Goal: Information Seeking & Learning: Learn about a topic

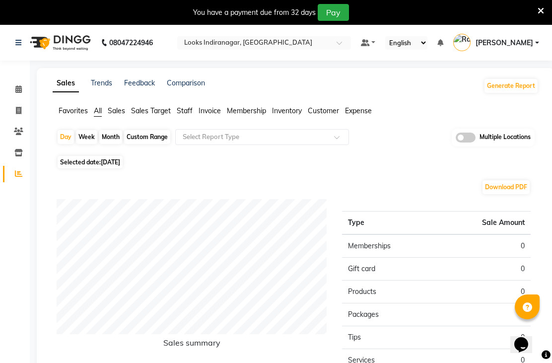
click at [123, 115] on span "Sales" at bounding box center [116, 110] width 17 height 9
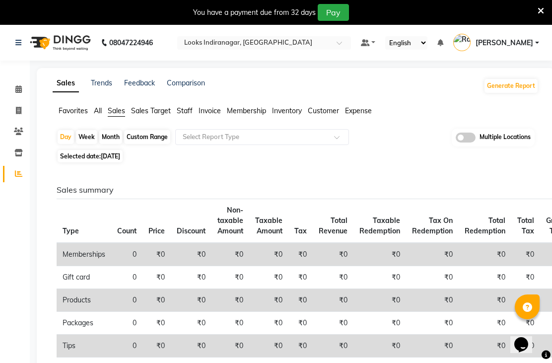
click at [160, 115] on span "Sales Target" at bounding box center [151, 110] width 40 height 9
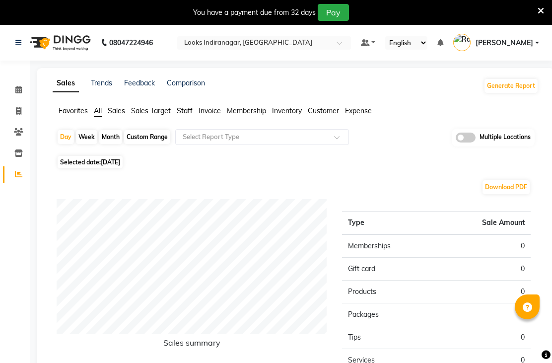
click at [145, 115] on span "Sales Target" at bounding box center [151, 110] width 40 height 9
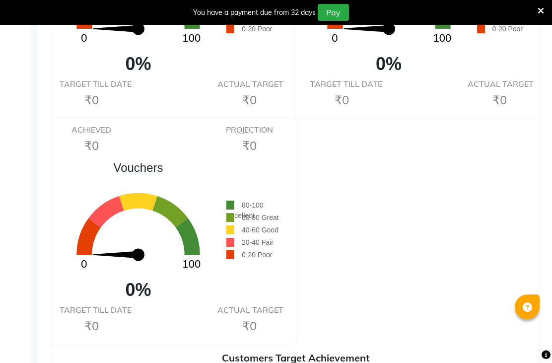
scroll to position [764, 0]
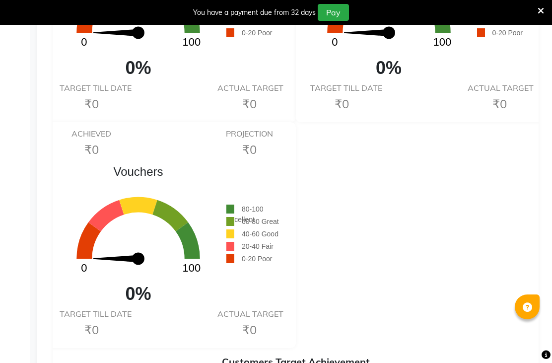
click at [544, 9] on icon at bounding box center [541, 10] width 6 height 9
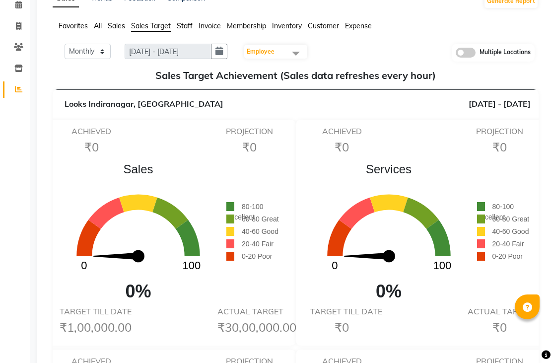
scroll to position [0, 0]
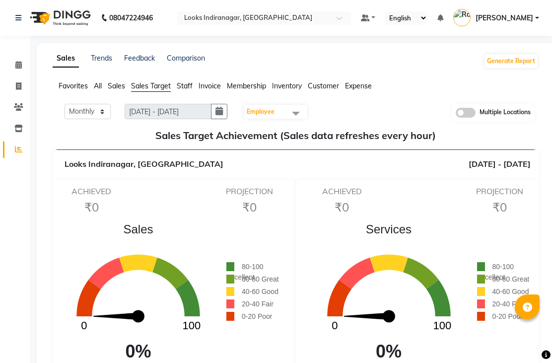
click at [220, 112] on icon "button" at bounding box center [219, 111] width 7 height 0
select select "9"
select select "2025"
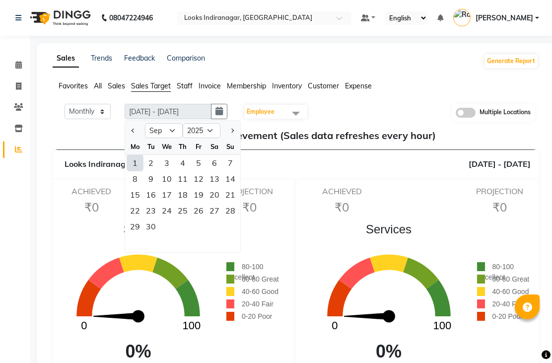
click at [133, 139] on button "Previous month" at bounding box center [133, 131] width 8 height 16
select select "8"
click at [202, 171] on div "1" at bounding box center [199, 163] width 16 height 16
type input "[DATE] - [DATE]"
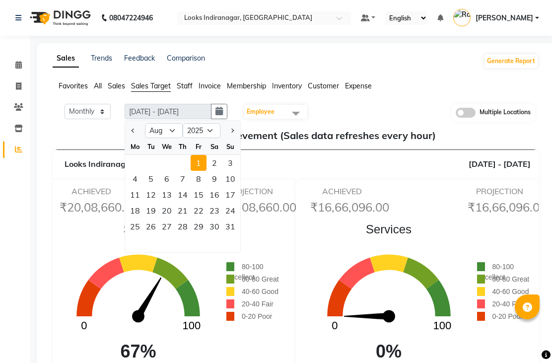
click at [454, 69] on div "Sales Trends Feedback Comparison Generate Report" at bounding box center [296, 61] width 498 height 16
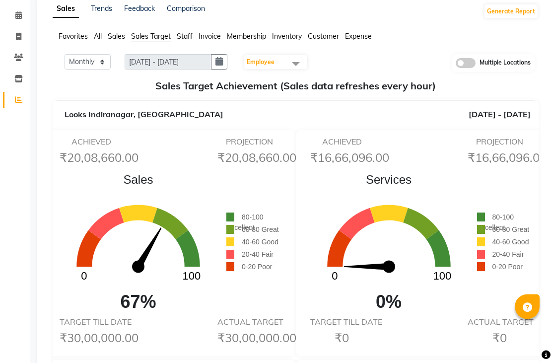
scroll to position [50, 0]
click at [193, 41] on span "Staff" at bounding box center [185, 36] width 16 height 9
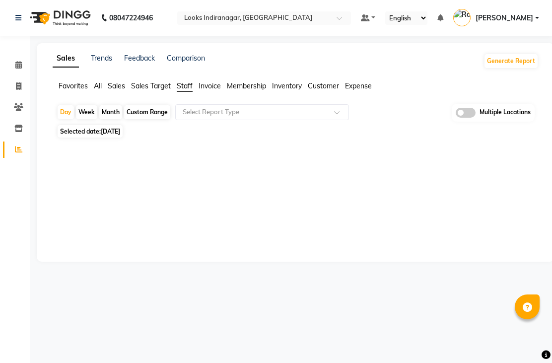
click at [120, 135] on span "[DATE]" at bounding box center [110, 131] width 19 height 7
select select "9"
select select "2025"
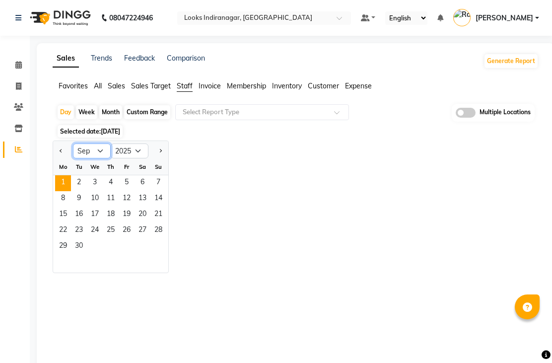
click at [104, 158] on select "Jan Feb Mar Apr May Jun Jul Aug Sep Oct Nov Dec" at bounding box center [92, 151] width 38 height 15
select select "8"
click at [334, 117] on div at bounding box center [262, 112] width 173 height 10
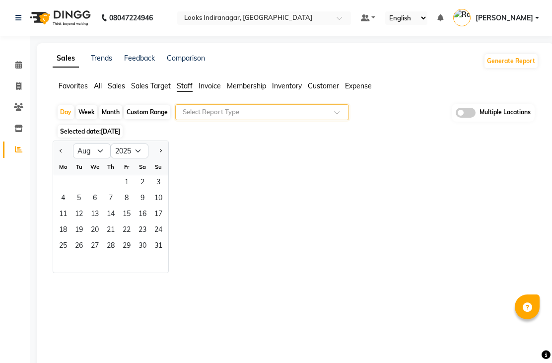
click at [391, 122] on div "Day Week Month Custom Range Select Report Type Multiple Locations" at bounding box center [296, 113] width 478 height 18
click at [334, 120] on span at bounding box center [340, 115] width 12 height 10
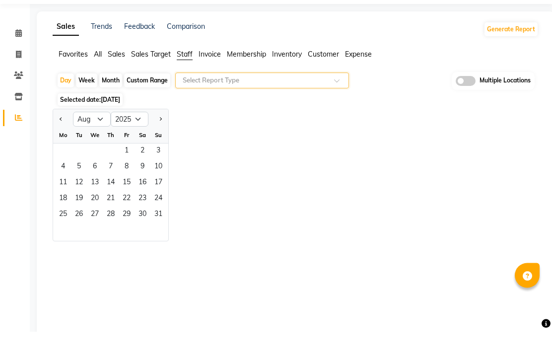
click at [322, 107] on input "text" at bounding box center [252, 112] width 143 height 10
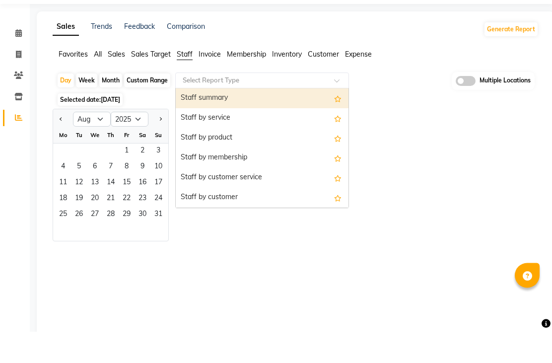
click at [218, 140] on div "Staff by service" at bounding box center [262, 150] width 173 height 20
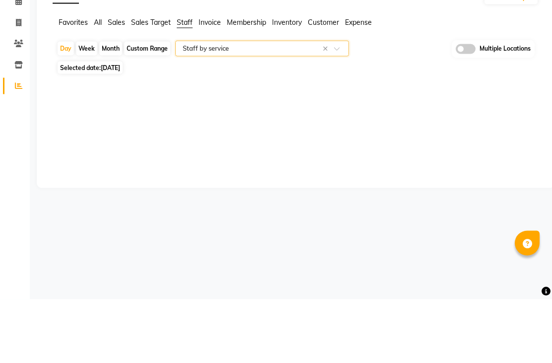
click at [417, 81] on div "Favorites All Sales Sales Target Staff Invoice Membership Inventory Customer Ex…" at bounding box center [295, 90] width 501 height 19
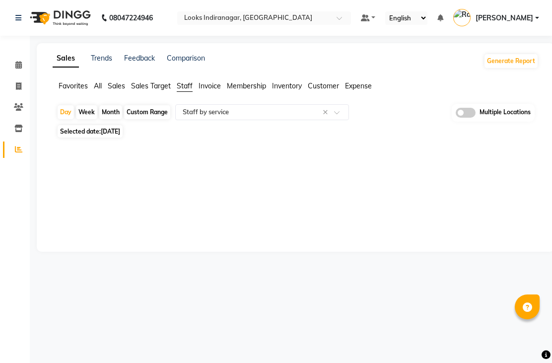
click at [115, 119] on div "Month" at bounding box center [110, 112] width 23 height 14
select select "9"
select select "2025"
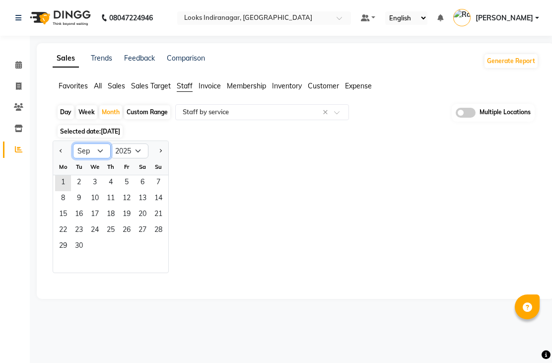
click at [100, 158] on select "Jan Feb Mar Apr May Jun Jul Aug Sep Oct Nov Dec" at bounding box center [92, 151] width 38 height 15
select select "8"
click at [128, 191] on span "1" at bounding box center [127, 183] width 16 height 16
select select "full_report"
select select "pdf"
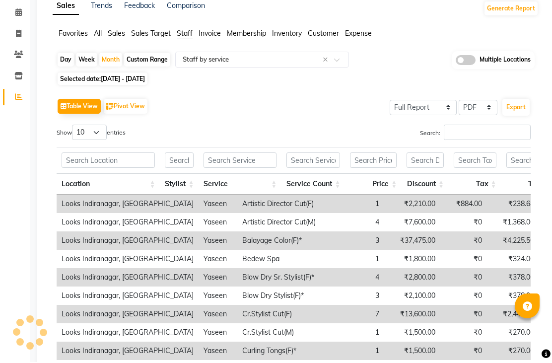
scroll to position [53, 0]
click at [335, 68] on span at bounding box center [340, 63] width 12 height 10
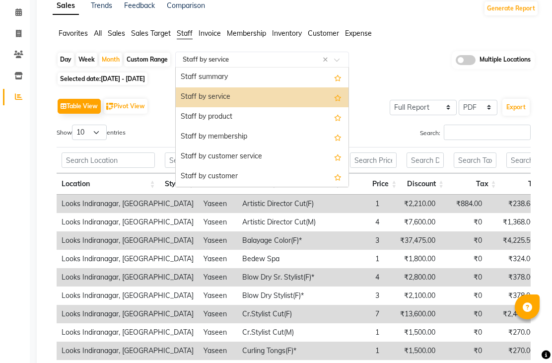
scroll to position [52, 0]
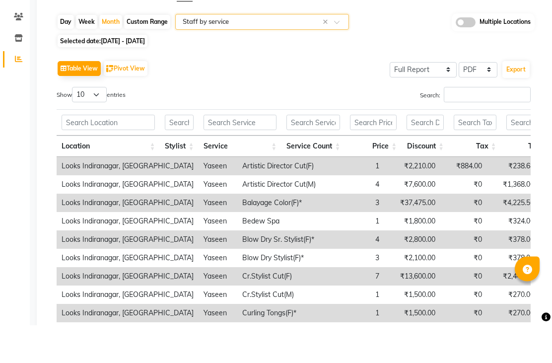
click at [321, 55] on input "text" at bounding box center [252, 60] width 143 height 10
click at [377, 52] on div "Day Week Month Custom Range Select Report Type × Staff by service × Multiple Lo…" at bounding box center [296, 61] width 478 height 18
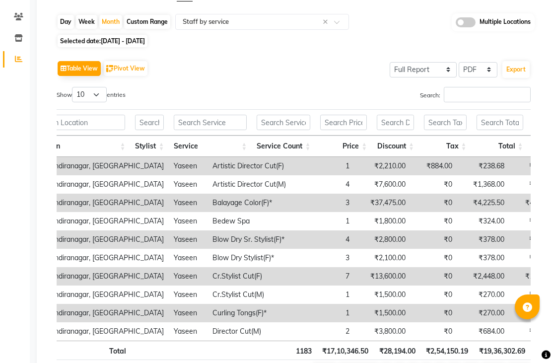
scroll to position [0, 0]
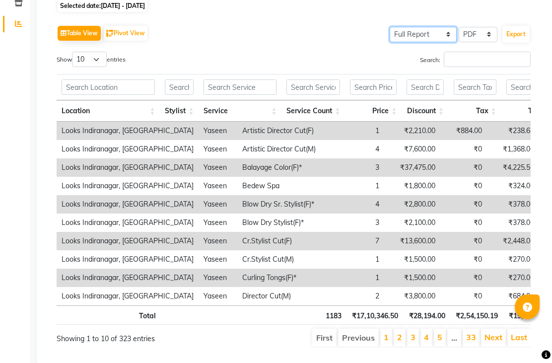
click at [446, 42] on select "Select Full Report Filtered Report" at bounding box center [423, 34] width 67 height 15
click at [141, 41] on button "Pivot View" at bounding box center [126, 33] width 44 height 15
select select "full_report"
select select "csv"
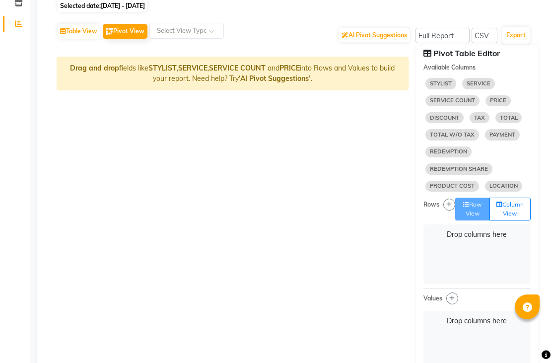
click at [86, 39] on button "Table View" at bounding box center [79, 31] width 42 height 15
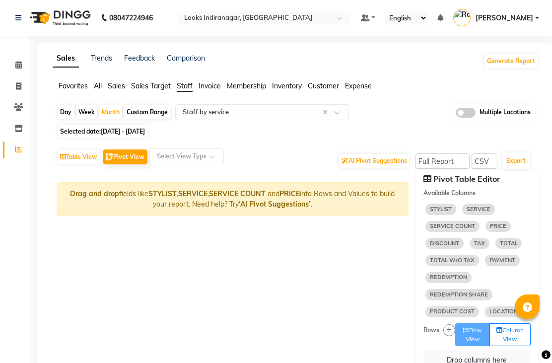
select select "full_report"
select select "pdf"
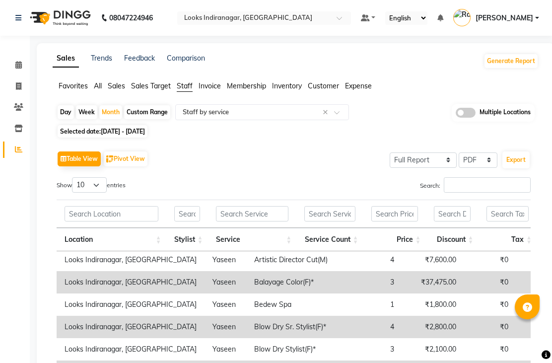
click at [125, 166] on button "Pivot View" at bounding box center [126, 158] width 44 height 15
select select "full_report"
select select "csv"
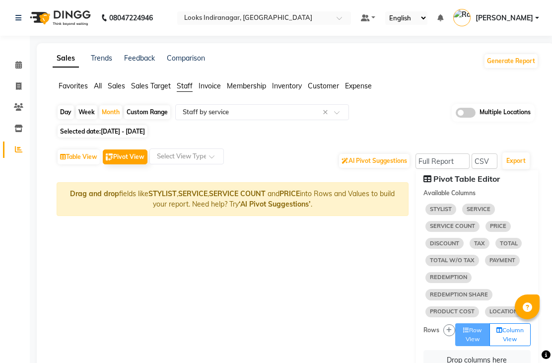
click at [381, 168] on button "AI Pivot Suggestions" at bounding box center [374, 161] width 71 height 14
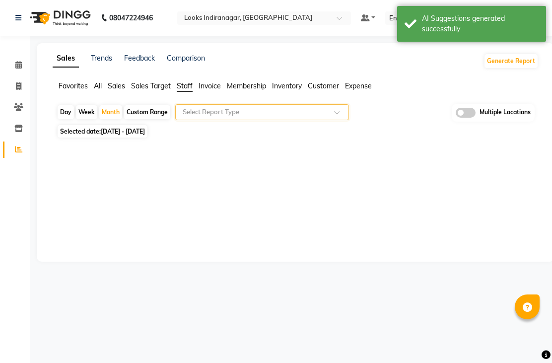
click at [337, 120] on span at bounding box center [340, 115] width 12 height 10
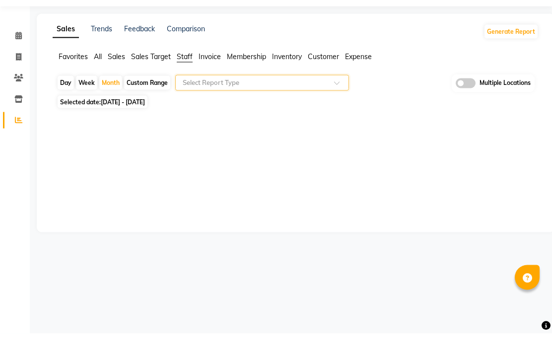
click at [340, 110] on span at bounding box center [340, 115] width 12 height 10
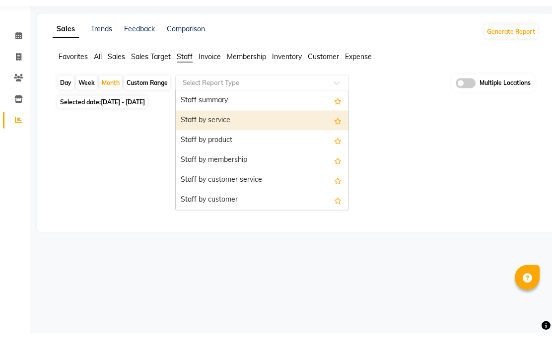
click at [244, 140] on div "Staff by service" at bounding box center [262, 150] width 173 height 20
select select "full_report"
select select "pdf"
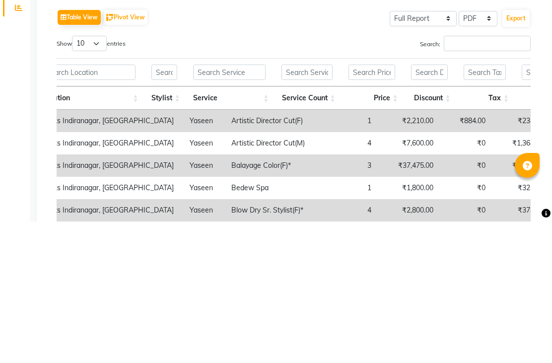
scroll to position [-4, 28]
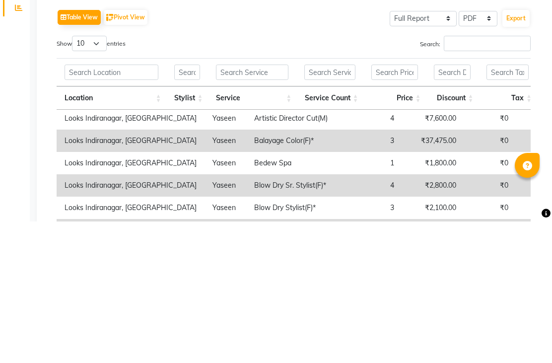
click at [539, 81] on app-reports "Favorites All Sales Sales Target Staff Invoice Membership Inventory Customer Ex…" at bounding box center [296, 292] width 498 height 423
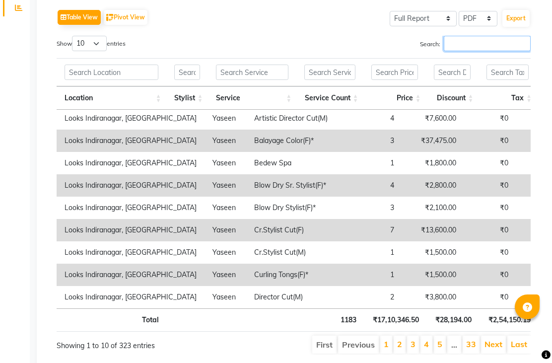
click at [498, 51] on input "Search:" at bounding box center [487, 43] width 87 height 15
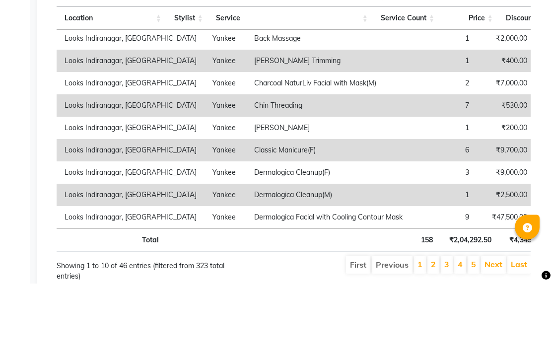
click at [549, 93] on div "Sales Trends Feedback Comparison Generate Report Favorites All Sales Sales Targ…" at bounding box center [296, 141] width 518 height 478
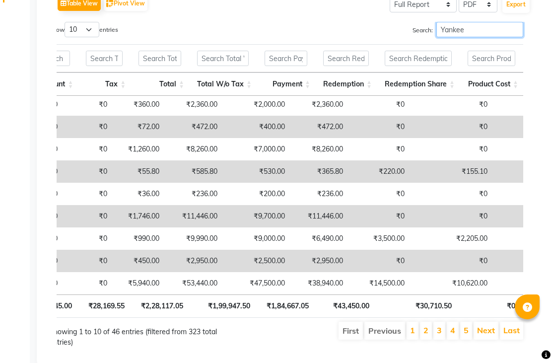
click at [477, 37] on input "Yankee" at bounding box center [480, 29] width 87 height 15
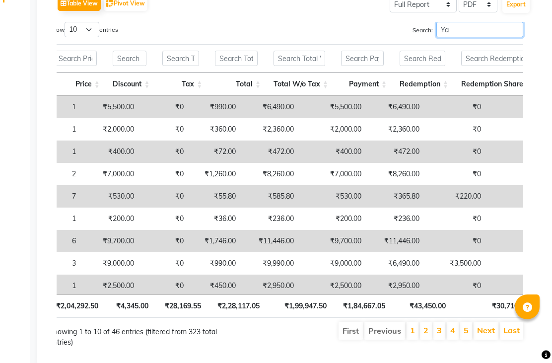
type input "Y"
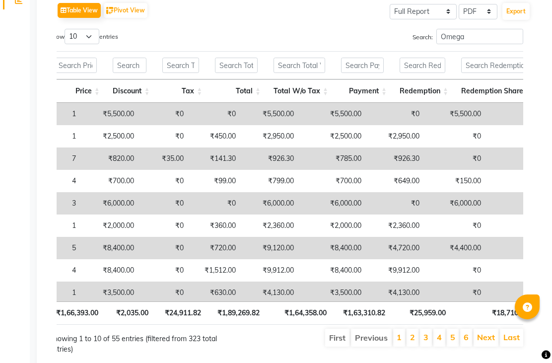
click at [547, 113] on div "Sales Trends Feedback Comparison Generate Report Favorites All Sales Sales Targ…" at bounding box center [296, 134] width 518 height 478
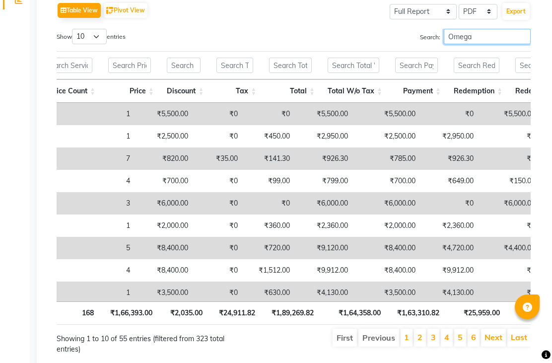
click at [495, 44] on input "Omega" at bounding box center [487, 36] width 87 height 15
type input "O"
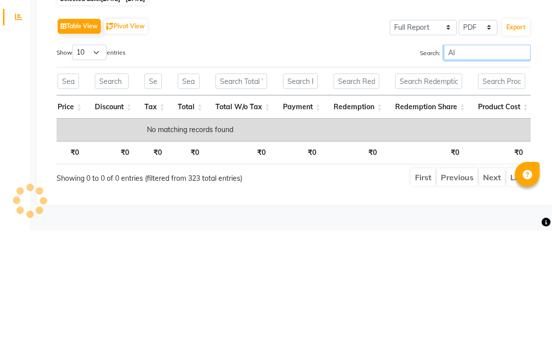
type input "A"
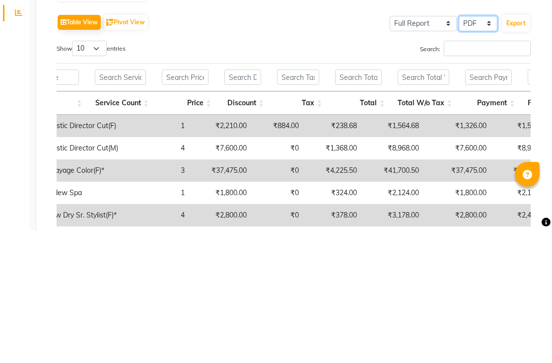
click at [486, 148] on select "Select CSV PDF" at bounding box center [478, 155] width 39 height 15
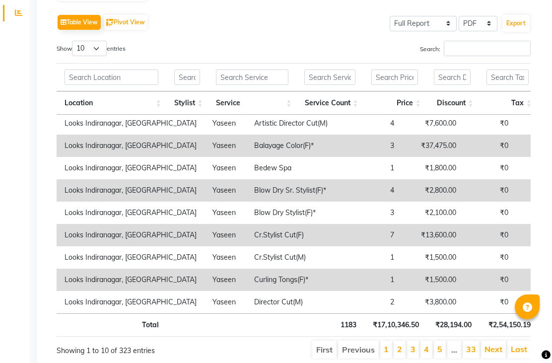
click at [406, 356] on li "2" at bounding box center [400, 350] width 12 height 18
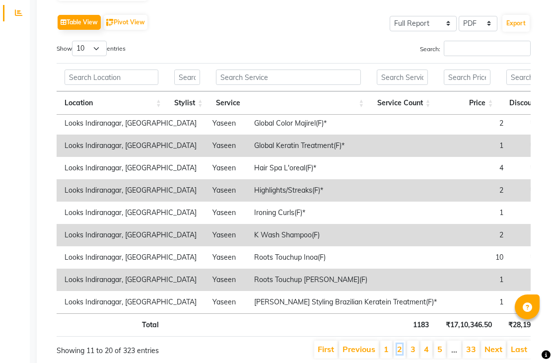
click at [401, 354] on link "2" at bounding box center [399, 349] width 5 height 10
click at [442, 354] on link "5" at bounding box center [439, 349] width 5 height 10
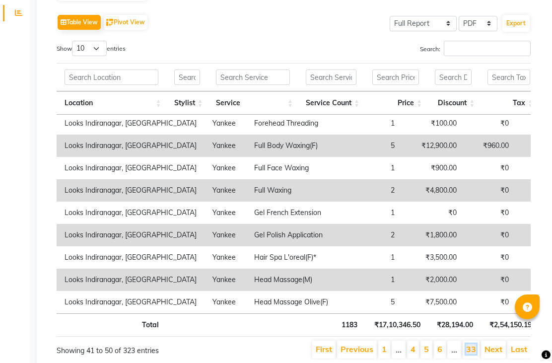
click at [473, 354] on link "33" at bounding box center [471, 349] width 10 height 10
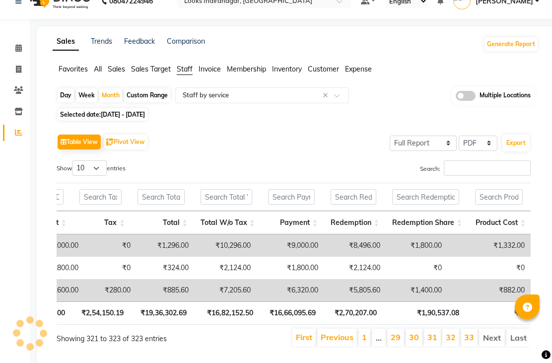
click at [521, 347] on li "Last" at bounding box center [519, 338] width 24 height 18
click at [516, 347] on li "Last" at bounding box center [519, 338] width 24 height 18
click at [517, 347] on li "Last" at bounding box center [519, 338] width 24 height 18
click at [518, 347] on li "Last" at bounding box center [519, 338] width 24 height 18
click at [548, 298] on div "Sales Trends Feedback Comparison Generate Report Favorites All Sales Sales Targ…" at bounding box center [296, 195] width 518 height 339
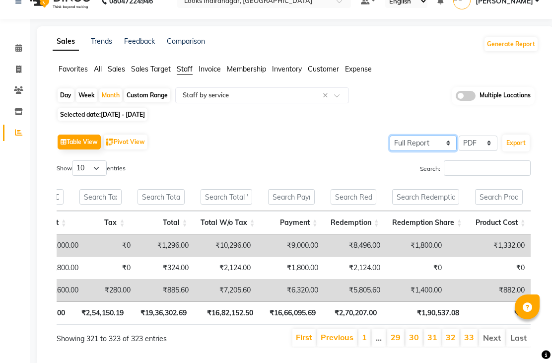
click at [447, 151] on select "Select Full Report Filtered Report" at bounding box center [423, 143] width 67 height 15
click at [520, 151] on button "Export" at bounding box center [516, 143] width 27 height 17
select select "monospace"
select select "12px"
select select "template_1"
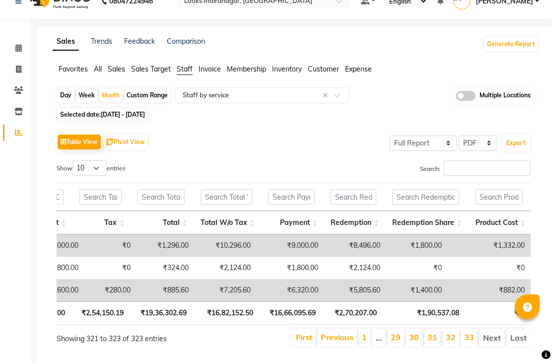
select select "A4"
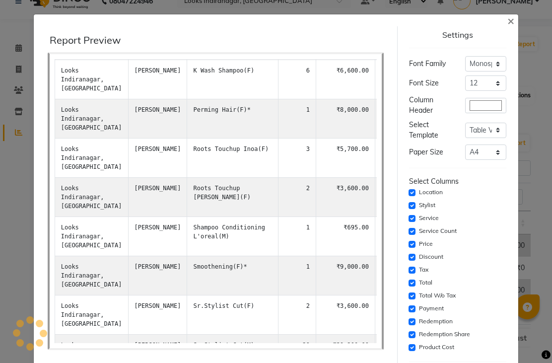
click at [512, 15] on span "×" at bounding box center [511, 20] width 7 height 15
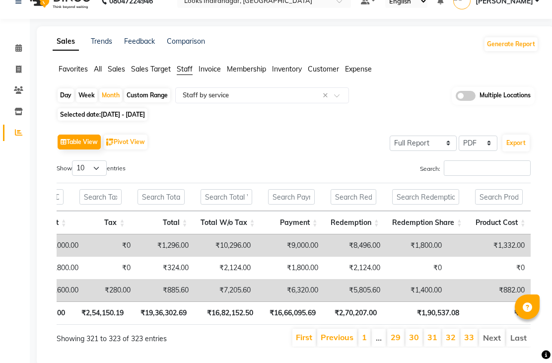
click at [514, 19] on nav "08047224946 Select Location × Looks Indiranagar, Bengaluru Default Panel My Pan…" at bounding box center [276, 1] width 552 height 36
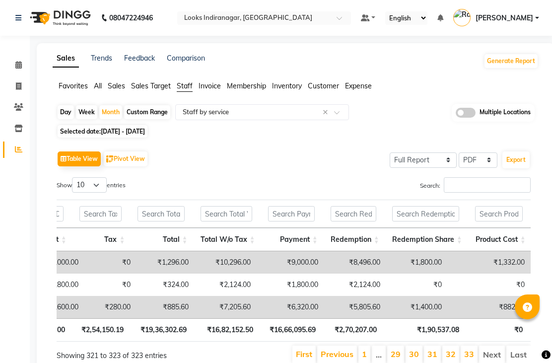
click at [159, 90] on span "Sales Target" at bounding box center [151, 85] width 40 height 9
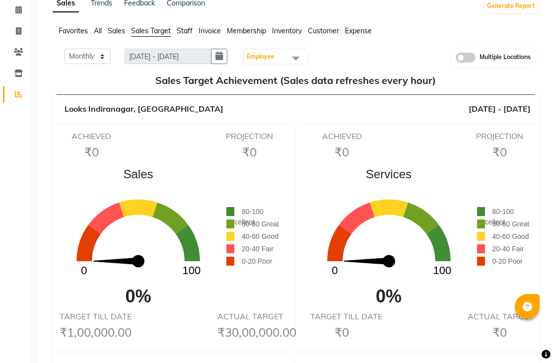
click at [122, 36] on span "Sales" at bounding box center [116, 31] width 17 height 9
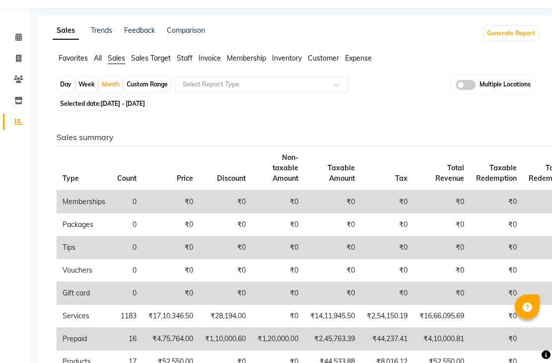
scroll to position [25, 0]
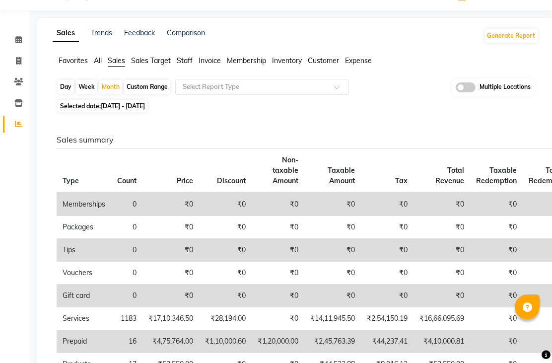
click at [215, 65] on span "Invoice" at bounding box center [210, 60] width 22 height 9
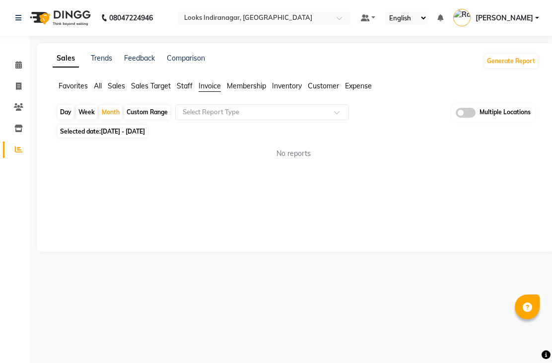
scroll to position [0, 0]
click at [214, 235] on div "Sales Trends Feedback Comparison Generate Report Favorites All Sales Sales Targ…" at bounding box center [296, 147] width 518 height 209
click at [105, 63] on link "Trends" at bounding box center [101, 58] width 21 height 9
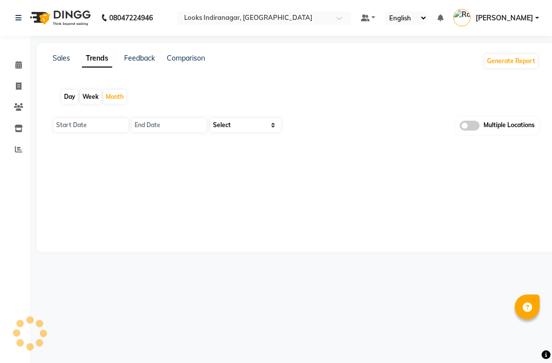
type input "[DATE]"
type input "30-09-2025"
click at [145, 63] on link "Feedback" at bounding box center [139, 58] width 31 height 9
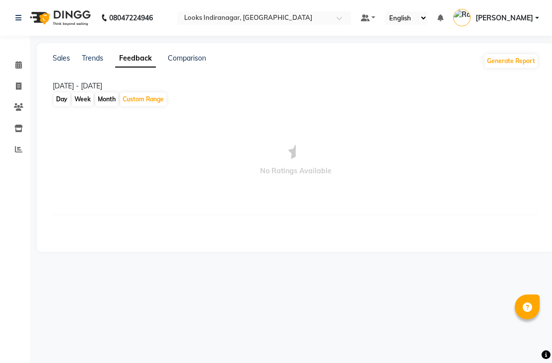
click at [96, 63] on link "Trends" at bounding box center [92, 58] width 21 height 9
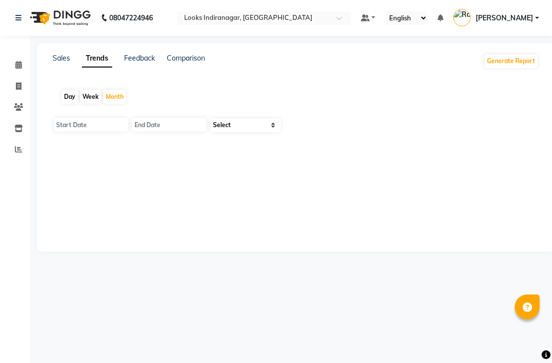
type input "[DATE]"
type input "30-09-2025"
click at [63, 63] on link "Sales" at bounding box center [61, 58] width 17 height 9
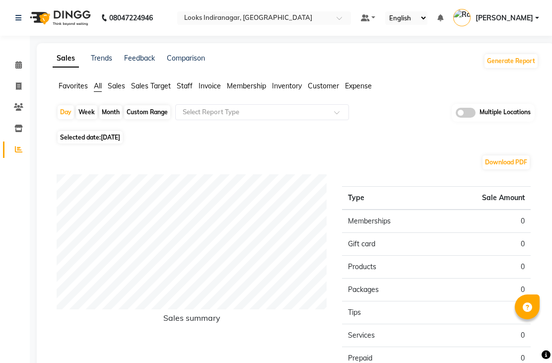
click at [149, 90] on span "Sales Target" at bounding box center [151, 85] width 40 height 9
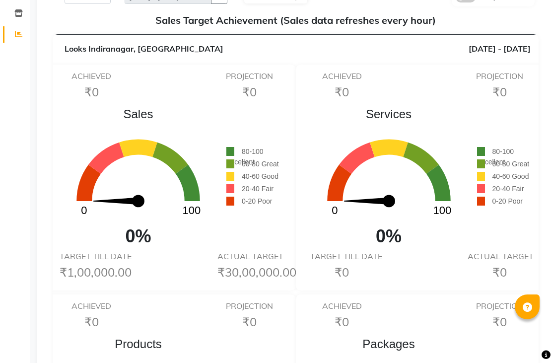
scroll to position [91, 0]
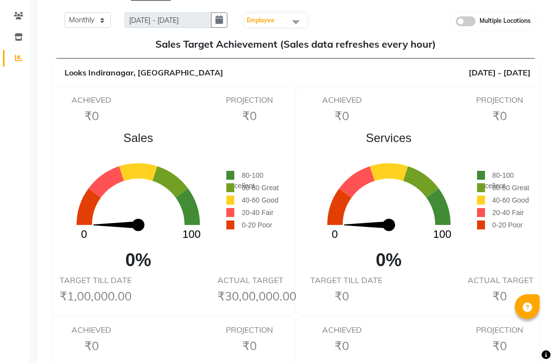
click at [215, 28] on button "button" at bounding box center [219, 20] width 16 height 15
select select "9"
select select "2025"
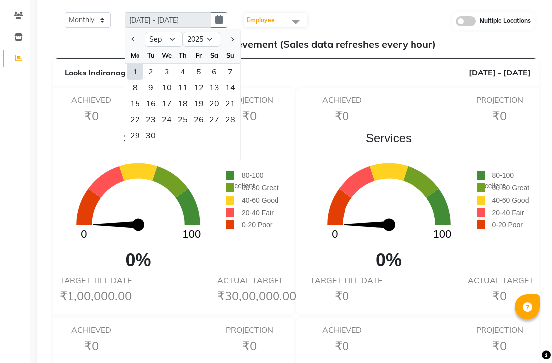
click at [136, 47] on button "Previous month" at bounding box center [133, 39] width 8 height 16
select select "8"
click at [197, 79] on div "1" at bounding box center [199, 72] width 16 height 16
type input "[DATE] - [DATE]"
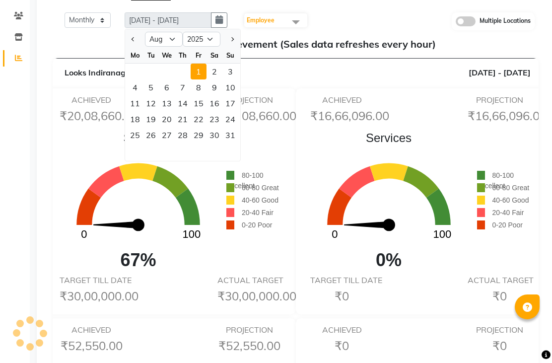
scroll to position [0, 0]
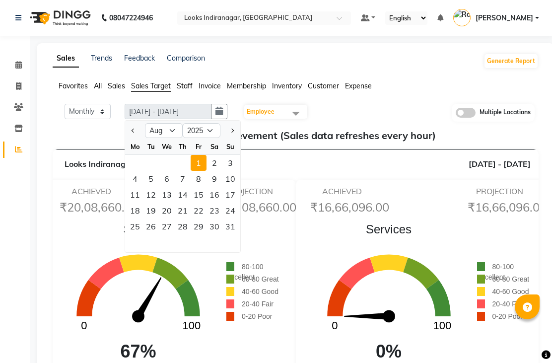
click at [71, 290] on icon "0 100" at bounding box center [138, 298] width 176 height 115
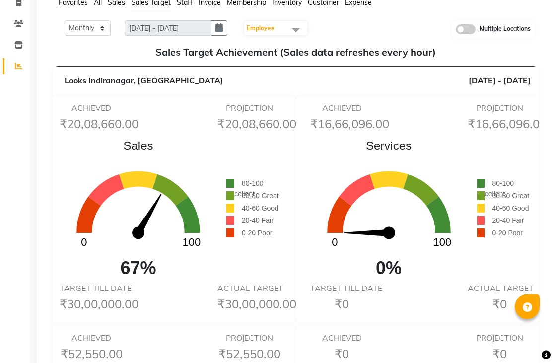
scroll to position [84, 0]
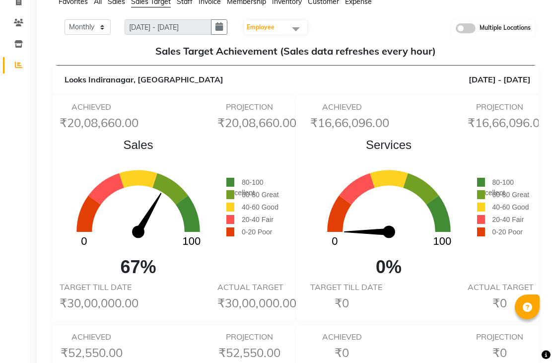
click at [216, 35] on button "button" at bounding box center [219, 26] width 16 height 15
select select "8"
select select "2025"
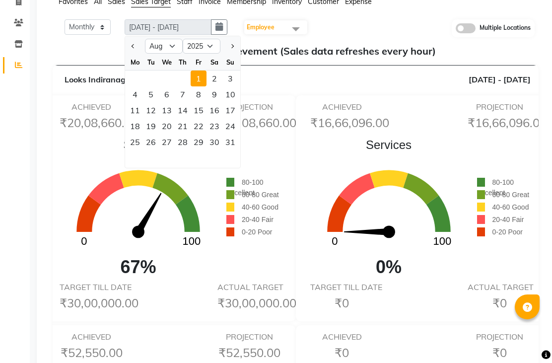
click at [229, 150] on div "31" at bounding box center [230, 142] width 16 height 16
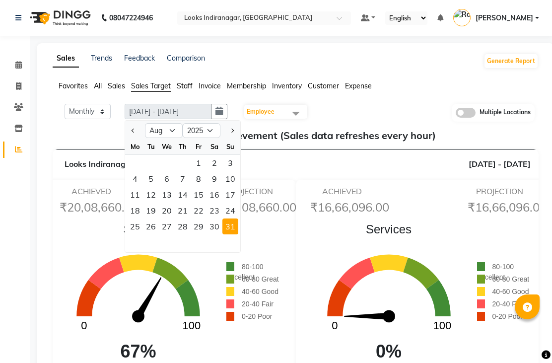
click at [68, 269] on icon "0 100" at bounding box center [138, 298] width 176 height 115
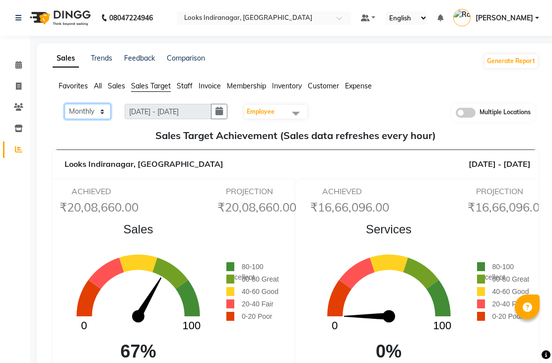
click at [101, 119] on select "Monthly Weekly" at bounding box center [88, 111] width 46 height 15
select select "Weekly"
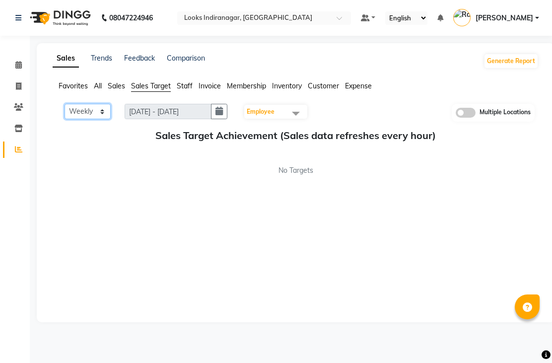
click at [92, 119] on select "Monthly Weekly" at bounding box center [88, 111] width 46 height 15
click at [214, 119] on button "button" at bounding box center [219, 111] width 16 height 15
select select "9"
select select "2025"
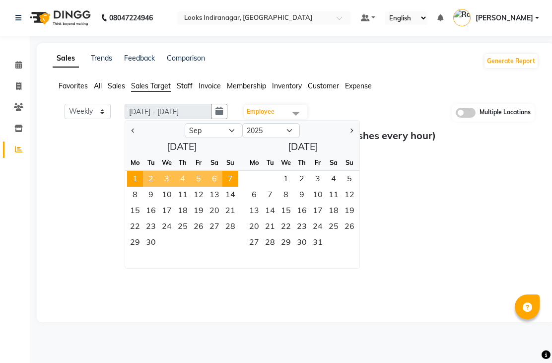
click at [137, 139] on button "Previous month" at bounding box center [133, 131] width 8 height 16
select select "8"
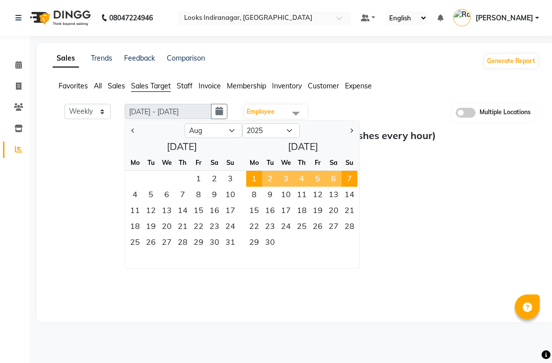
click at [232, 250] on span "31" at bounding box center [230, 242] width 16 height 16
type input "25-08-2025 - 31-08-2025"
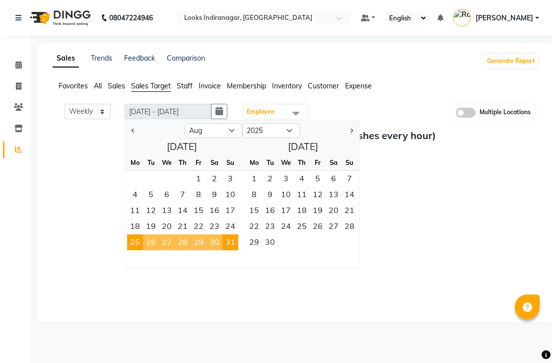
click at [172, 306] on div "Monthly Weekly 25-08-2025 - 31-08-2025 31-08-2025 Jan Feb Mar Apr May Jun Jul A…" at bounding box center [296, 208] width 486 height 209
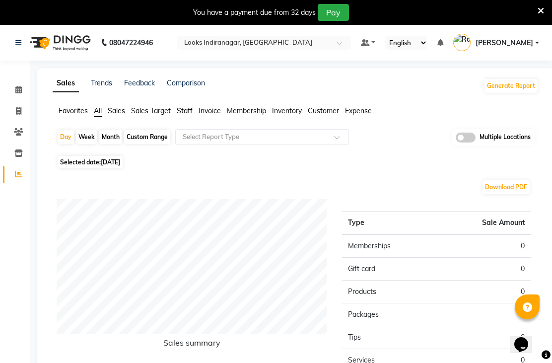
click at [75, 115] on span "Favorites" at bounding box center [73, 110] width 29 height 9
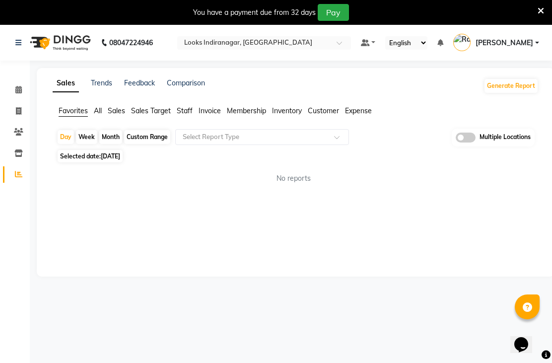
click at [122, 115] on span "Sales" at bounding box center [116, 110] width 17 height 9
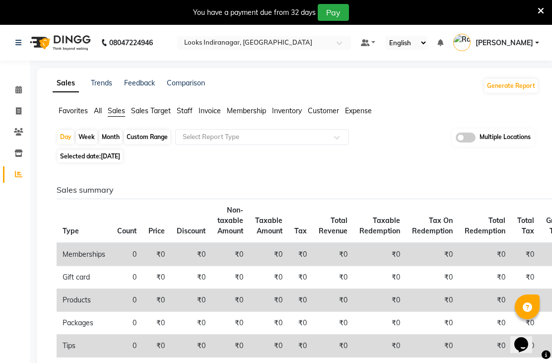
click at [156, 115] on span "Sales Target" at bounding box center [151, 110] width 40 height 9
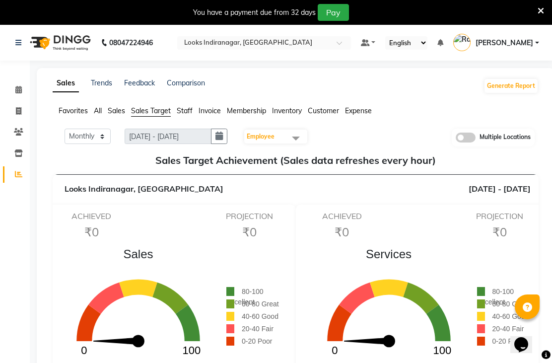
click at [13, 158] on link "Inventory" at bounding box center [15, 154] width 24 height 16
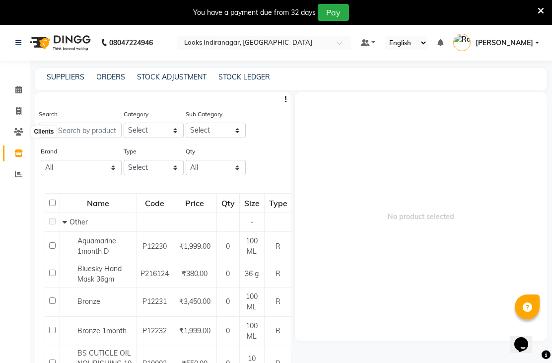
click at [18, 136] on icon at bounding box center [18, 131] width 9 height 7
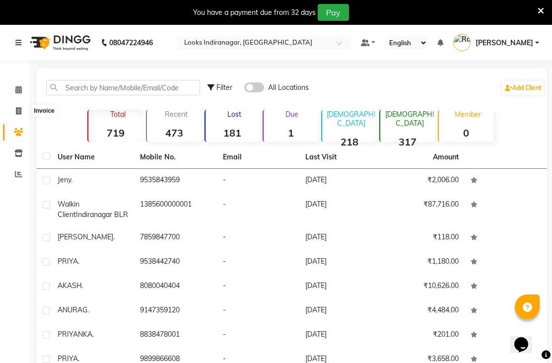
click at [14, 113] on span at bounding box center [18, 111] width 17 height 11
select select "service"
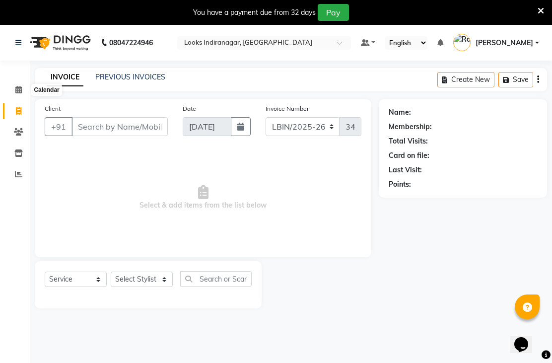
click at [13, 92] on span at bounding box center [18, 89] width 17 height 11
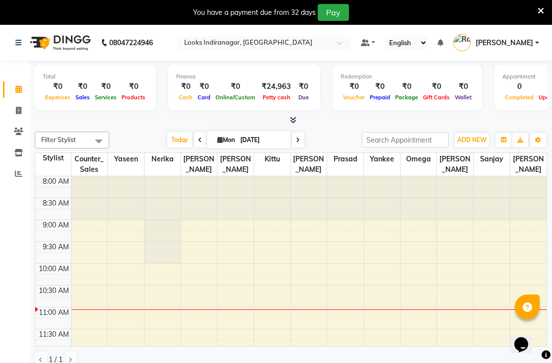
click at [385, 50] on select "English ENGLISH Español العربية मराठी हिंदी ગુજરાતી தமிழ் 中文" at bounding box center [406, 42] width 42 height 13
click at [361, 48] on link at bounding box center [368, 43] width 15 height 10
click at [136, 220] on div at bounding box center [126, 198] width 36 height 44
click at [196, 147] on span at bounding box center [200, 139] width 12 height 15
type input "[DATE]"
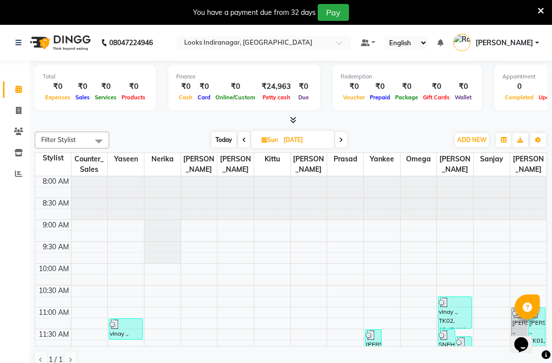
click at [361, 46] on span at bounding box center [365, 42] width 9 height 7
click at [100, 220] on div at bounding box center [90, 198] width 36 height 44
click at [16, 113] on icon at bounding box center [18, 110] width 5 height 7
select select "service"
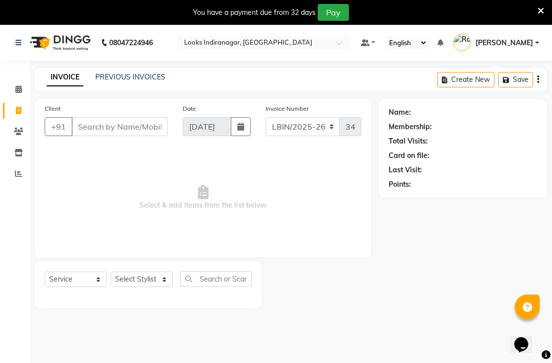
click at [106, 81] on link "PREVIOUS INVOICES" at bounding box center [130, 77] width 70 height 9
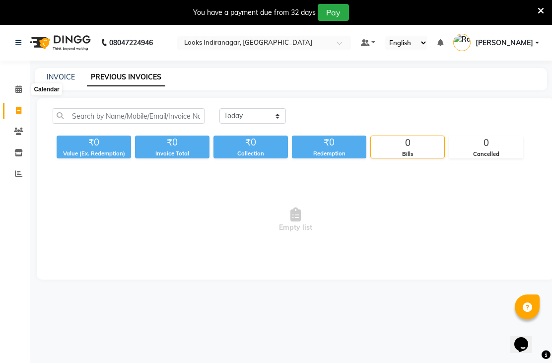
click at [13, 93] on span at bounding box center [18, 89] width 17 height 11
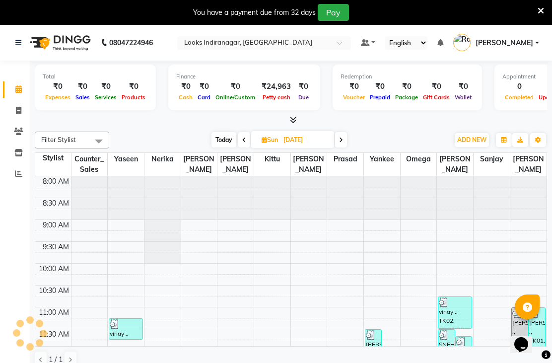
scroll to position [132, 0]
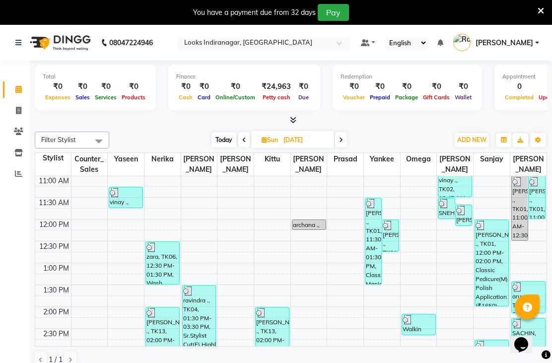
click at [80, 92] on div "₹0" at bounding box center [82, 86] width 19 height 11
click at [56, 102] on div "Expenses" at bounding box center [58, 97] width 30 height 10
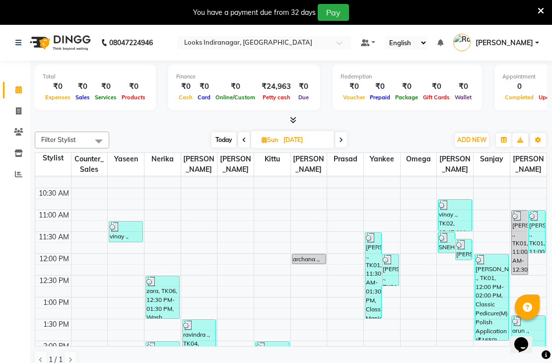
scroll to position [96, 0]
click at [14, 158] on link "Inventory" at bounding box center [15, 154] width 24 height 16
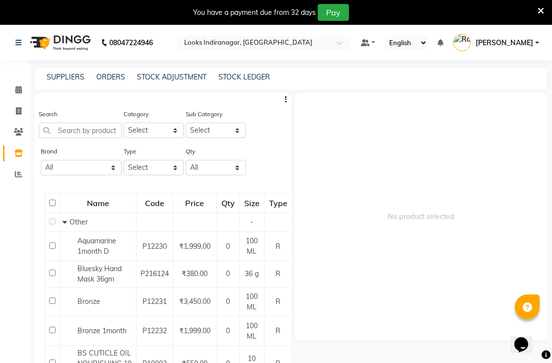
click at [21, 180] on link "Reports" at bounding box center [15, 174] width 24 height 16
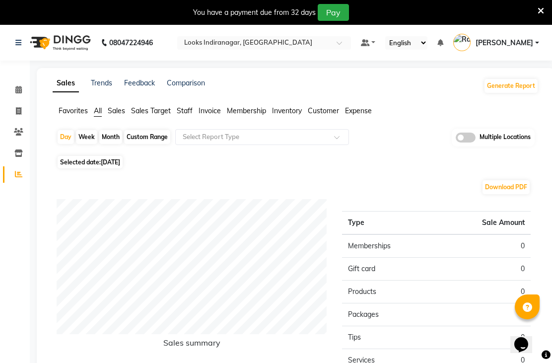
click at [108, 87] on link "Trends" at bounding box center [101, 82] width 21 height 9
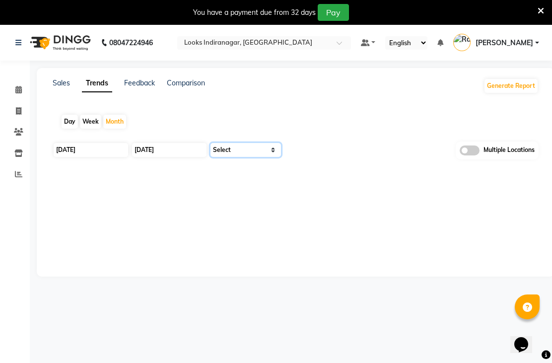
click at [271, 157] on select "Select" at bounding box center [246, 150] width 71 height 14
click at [91, 157] on input "[DATE]" at bounding box center [91, 150] width 74 height 14
select select "9"
select select "2025"
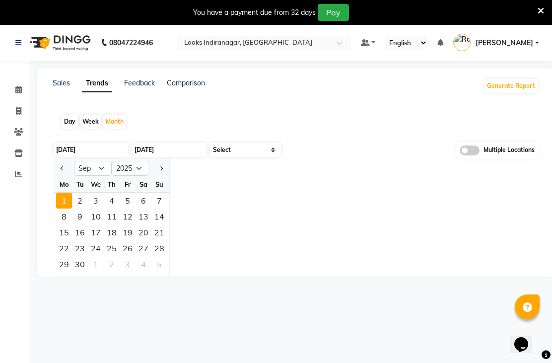
click at [59, 176] on button "Previous month" at bounding box center [62, 168] width 8 height 16
select select "8"
click at [126, 209] on div "1" at bounding box center [128, 201] width 16 height 16
type input "[DATE]"
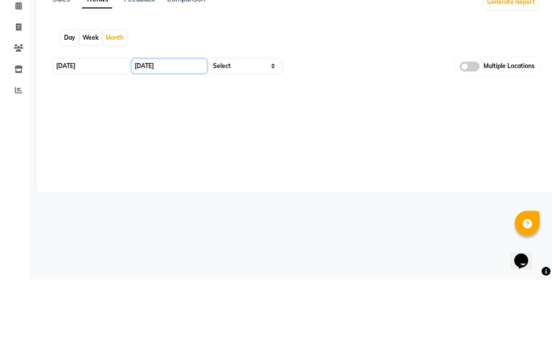
click at [187, 143] on input "30-09-2025" at bounding box center [169, 150] width 74 height 14
select select "9"
select select "2025"
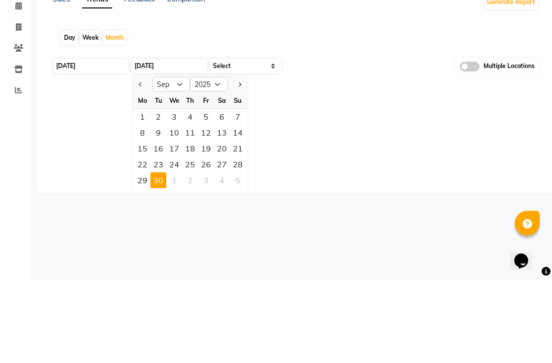
scroll to position [25, 0]
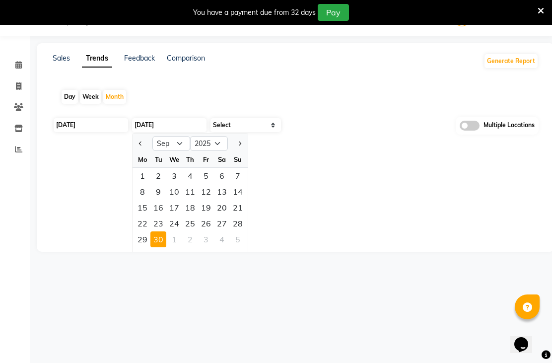
click at [141, 146] on span "Previous month" at bounding box center [141, 144] width 4 height 4
select select "8"
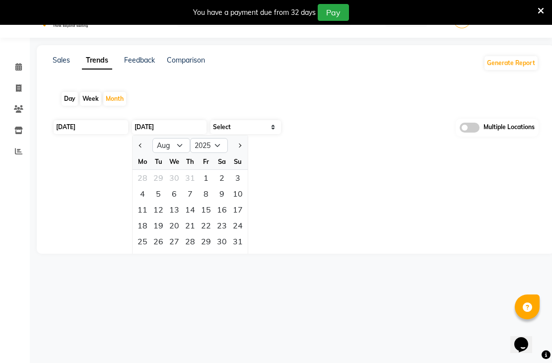
click at [245, 249] on div "31" at bounding box center [238, 241] width 16 height 16
type input "[DATE]"
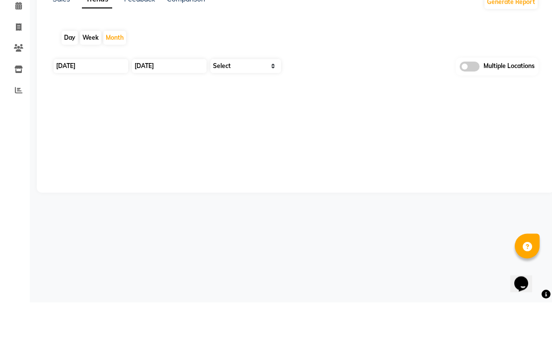
click at [265, 128] on div "Sales Trends Feedback Comparison Generate Report Day Week Month 01-08-2025 31-0…" at bounding box center [296, 149] width 518 height 209
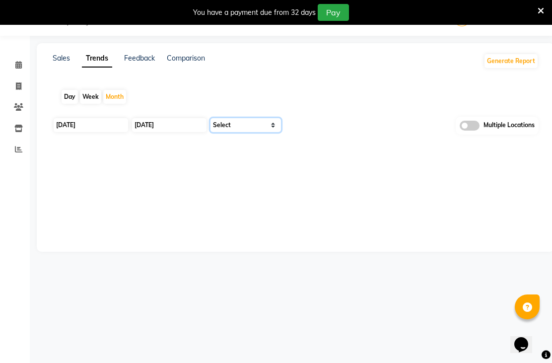
click at [280, 132] on select "Select" at bounding box center [246, 125] width 71 height 14
click at [380, 159] on div at bounding box center [296, 152] width 486 height 16
click at [85, 104] on div "Week" at bounding box center [90, 97] width 21 height 14
type input "25-08-2025"
type input "[DATE]"
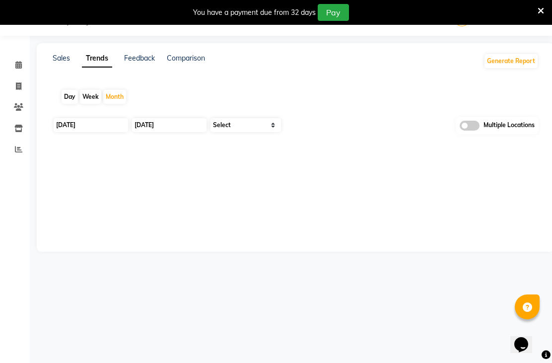
click at [139, 63] on link "Feedback" at bounding box center [139, 58] width 31 height 9
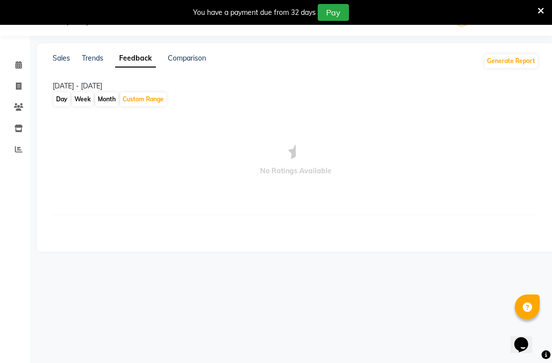
click at [188, 63] on link "Comparison" at bounding box center [187, 58] width 38 height 9
select select "single_date"
select select "single_date_dash"
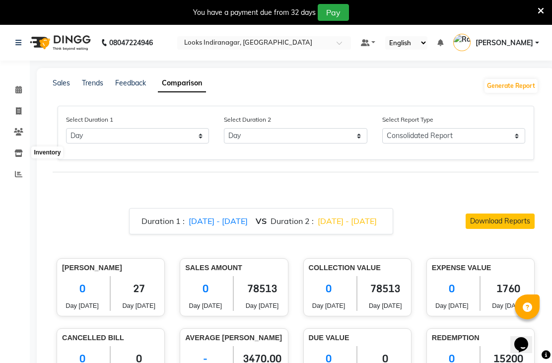
click at [13, 153] on span at bounding box center [18, 153] width 17 height 11
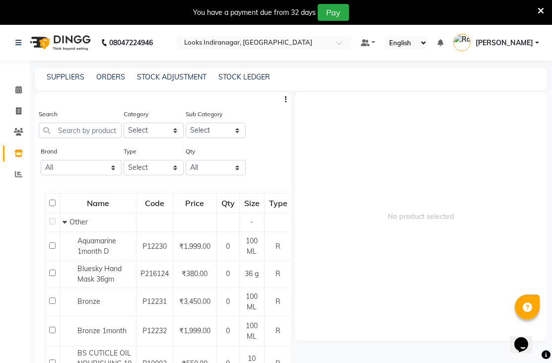
click at [20, 132] on icon at bounding box center [18, 131] width 9 height 7
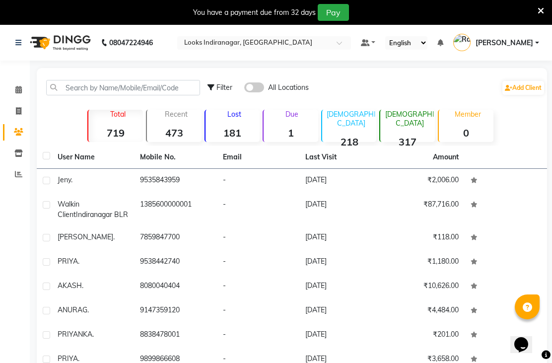
click at [16, 178] on span at bounding box center [18, 174] width 17 height 11
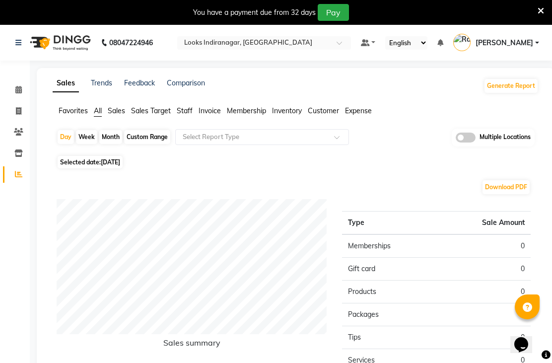
click at [122, 115] on span "Sales" at bounding box center [116, 110] width 17 height 9
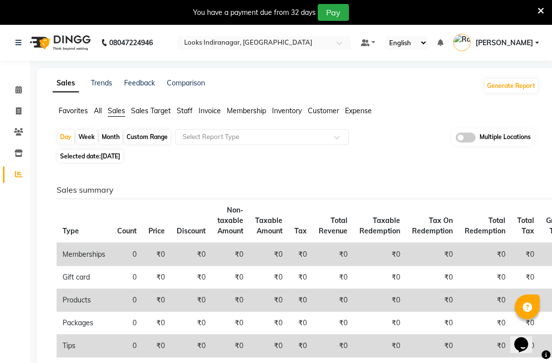
click at [148, 115] on span "Sales Target" at bounding box center [151, 110] width 40 height 9
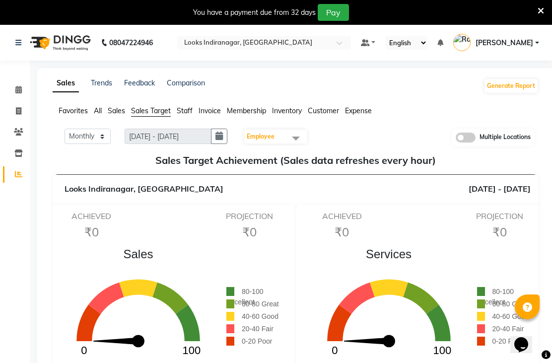
click at [207, 115] on span "Invoice" at bounding box center [210, 110] width 22 height 9
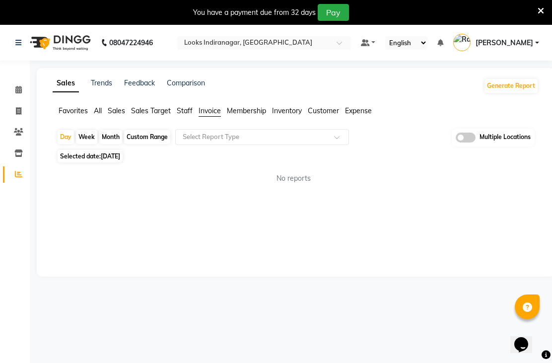
click at [186, 115] on span "Staff" at bounding box center [185, 110] width 16 height 9
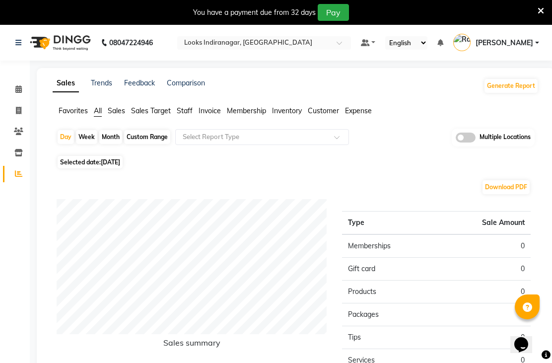
click at [152, 115] on span "Sales Target" at bounding box center [151, 110] width 40 height 9
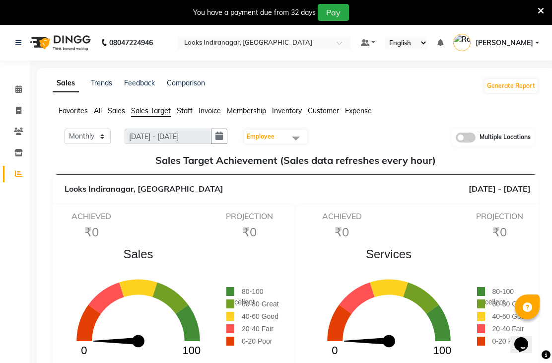
click at [226, 144] on button "button" at bounding box center [219, 136] width 16 height 15
select select "9"
select select "2025"
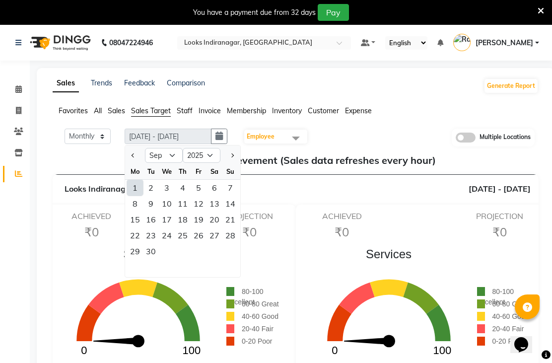
click at [132, 163] on button "Previous month" at bounding box center [133, 155] width 8 height 16
select select "8"
click at [203, 196] on div "1" at bounding box center [199, 188] width 16 height 16
type input "01-08-2025 - 31-08-2025"
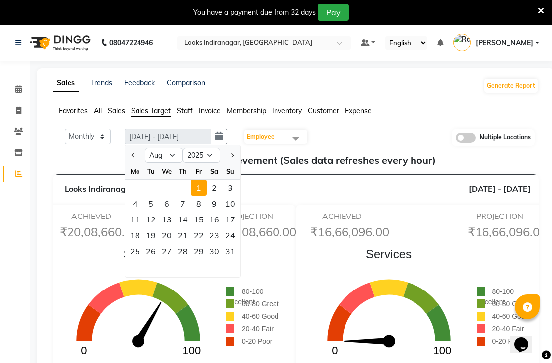
click at [235, 259] on div "31" at bounding box center [230, 251] width 16 height 16
click at [329, 235] on div "ACHIEVED ₹16,66,096.00" at bounding box center [342, 228] width 79 height 32
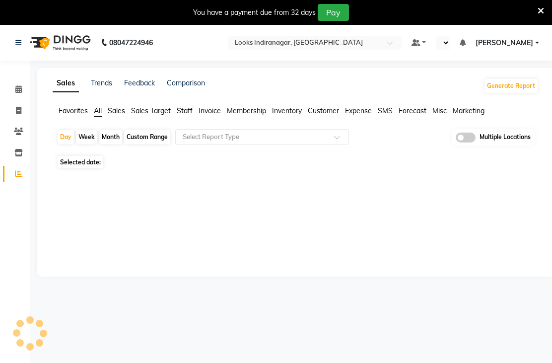
select select "en"
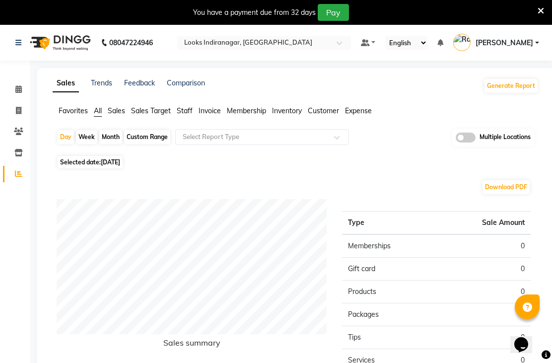
click at [197, 87] on link "Comparison" at bounding box center [186, 82] width 38 height 9
select select "single_date"
select select "single_date_dash"
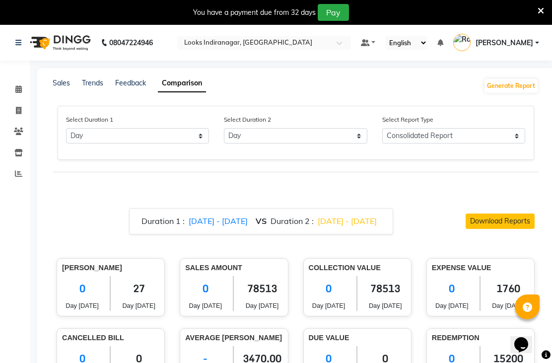
click at [126, 87] on link "Feedback" at bounding box center [130, 82] width 31 height 9
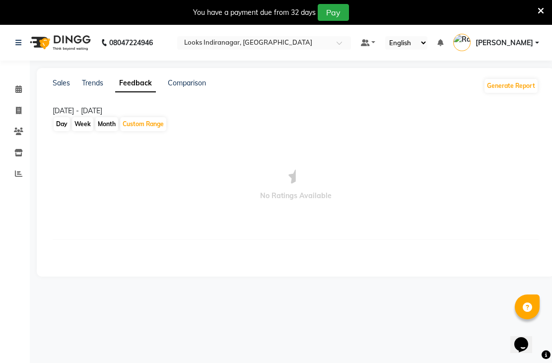
click at [97, 87] on link "Trends" at bounding box center [92, 82] width 21 height 9
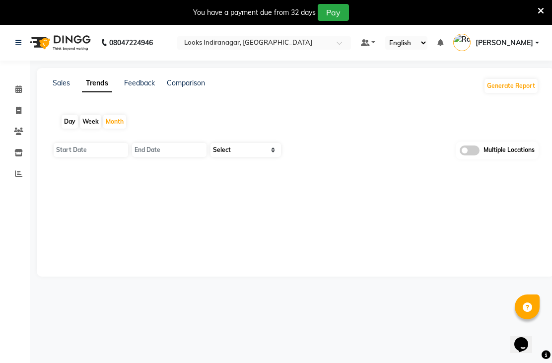
type input "[DATE]"
click at [69, 87] on link "Sales" at bounding box center [61, 82] width 17 height 9
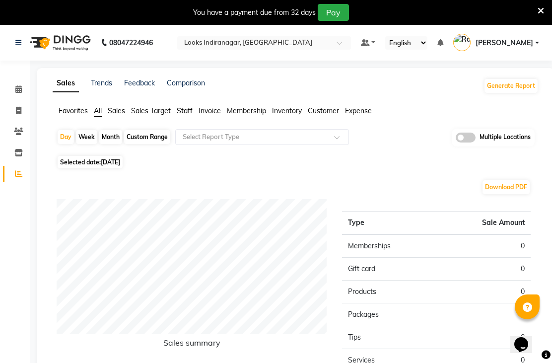
click at [216, 115] on span "Invoice" at bounding box center [210, 110] width 22 height 9
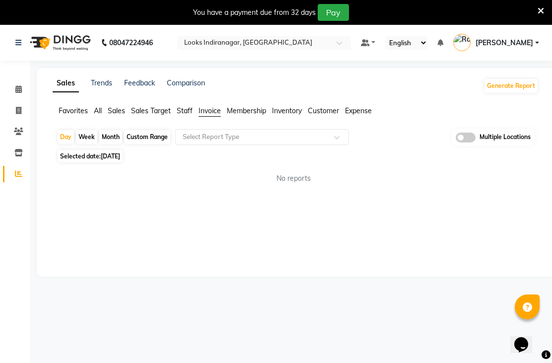
click at [257, 115] on span "Membership" at bounding box center [246, 110] width 39 height 9
click at [293, 115] on span "Inventory" at bounding box center [287, 110] width 30 height 9
click at [157, 211] on div "Sales Trends Feedback Comparison Generate Report Favorites All Sales Sales Targ…" at bounding box center [296, 172] width 518 height 209
click at [26, 90] on span at bounding box center [18, 89] width 17 height 11
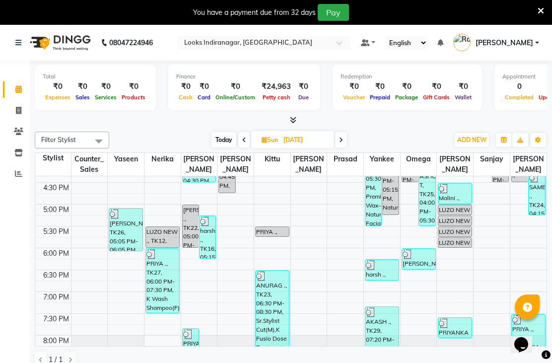
scroll to position [365, 0]
click at [462, 225] on div "LUZO NEW ., TK12, 05:15 PM-05:30 PM, Chin Threading" at bounding box center [454, 220] width 33 height 9
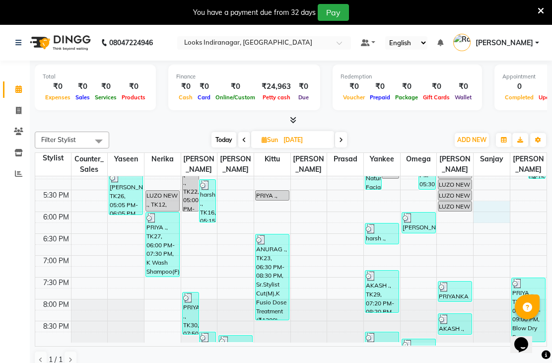
scroll to position [401, 0]
click at [22, 175] on icon at bounding box center [18, 173] width 7 height 7
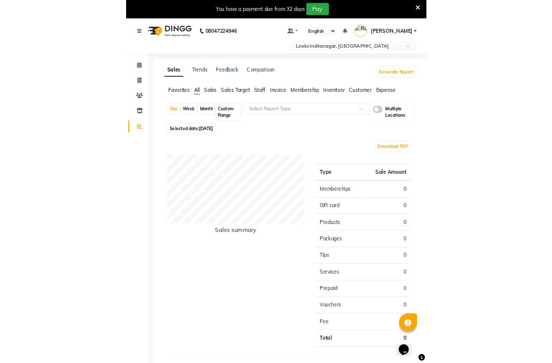
scroll to position [141, 0]
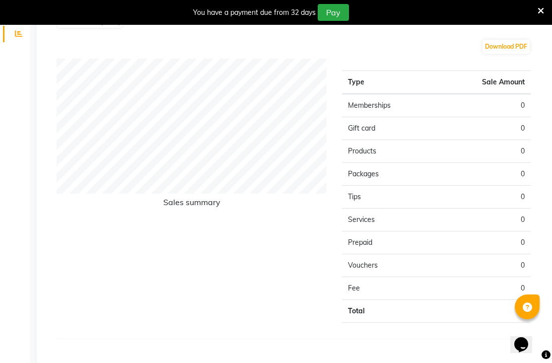
click at [538, 6] on icon at bounding box center [541, 10] width 6 height 9
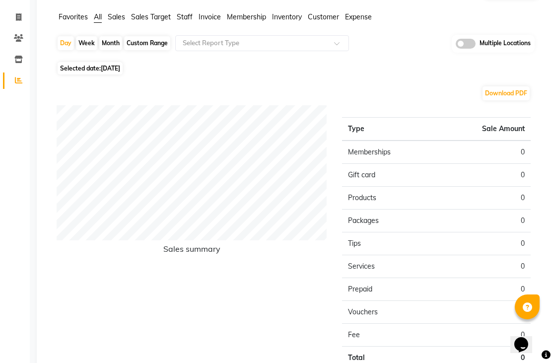
scroll to position [0, 0]
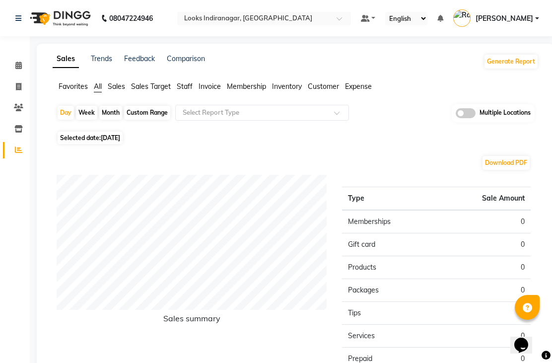
click at [117, 90] on span "Sales" at bounding box center [116, 85] width 17 height 9
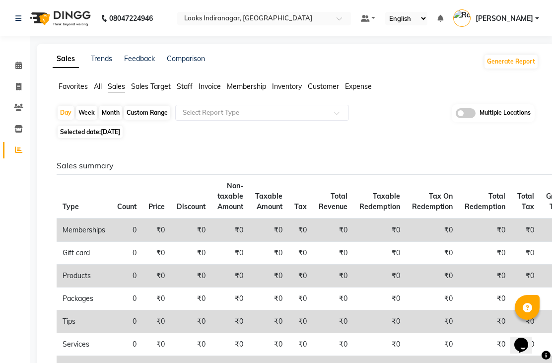
click at [156, 90] on span "Sales Target" at bounding box center [151, 85] width 40 height 9
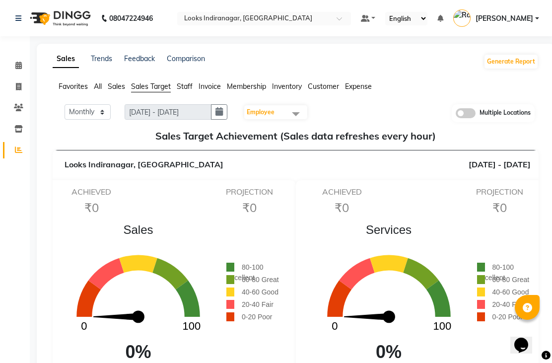
click at [223, 112] on icon "button" at bounding box center [219, 111] width 7 height 0
select select "9"
select select "2025"
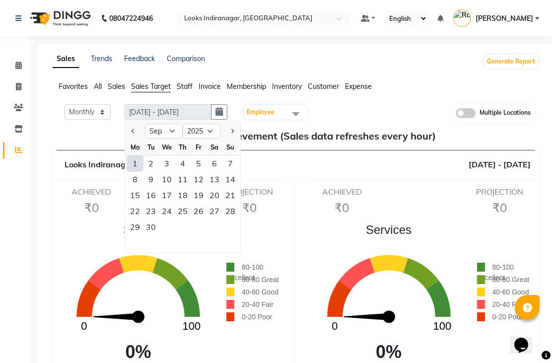
click at [138, 139] on button "Previous month" at bounding box center [133, 131] width 8 height 16
select select "8"
click at [281, 142] on h5 "Sales Target Achievement (Sales data refreshes every hour)" at bounding box center [296, 136] width 470 height 12
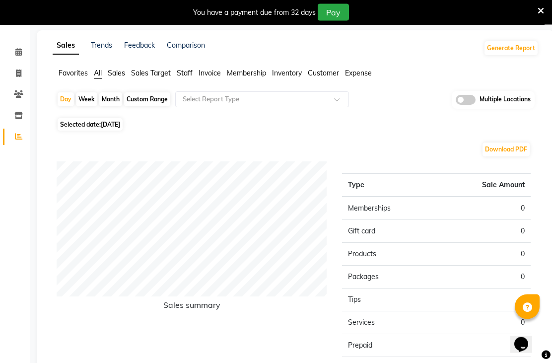
click at [156, 78] on span "Sales Target" at bounding box center [151, 73] width 40 height 9
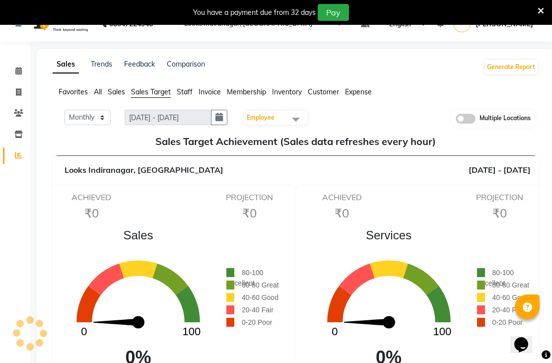
scroll to position [25, 0]
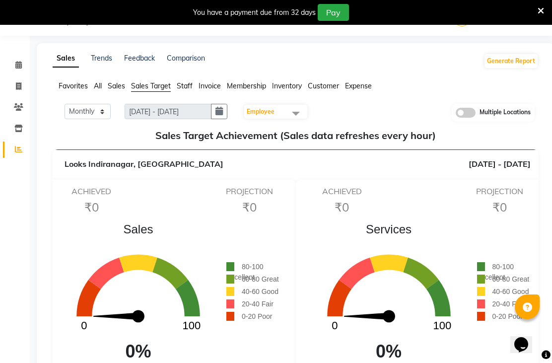
click at [120, 90] on span "Sales" at bounding box center [116, 85] width 17 height 9
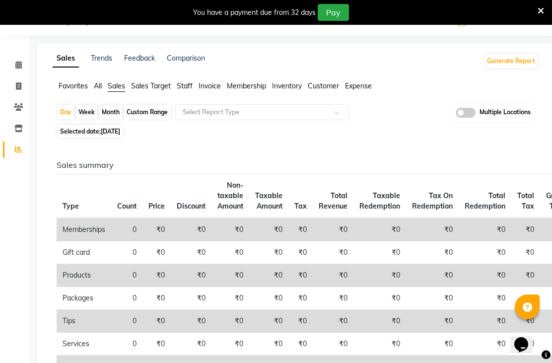
click at [159, 90] on span "Sales Target" at bounding box center [151, 85] width 40 height 9
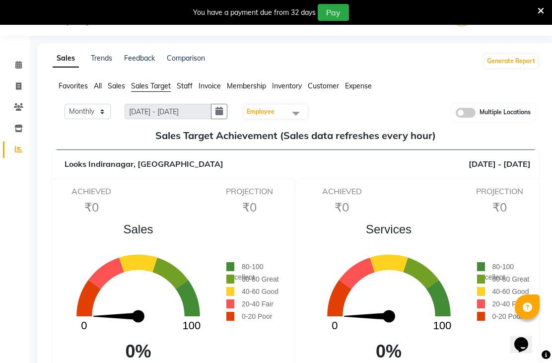
click at [217, 119] on button "button" at bounding box center [219, 111] width 16 height 15
select select "9"
select select "2025"
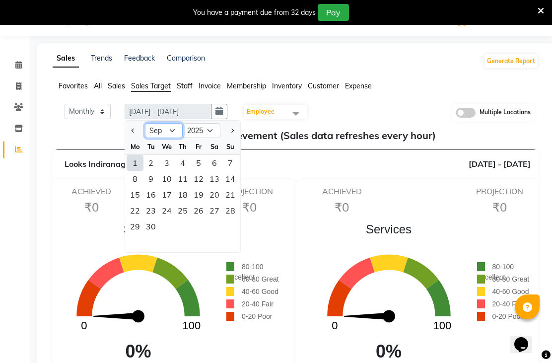
click at [174, 138] on select "Jan Feb Mar Apr May Jun [DATE] Aug Sep Oct Nov Dec" at bounding box center [164, 130] width 38 height 15
select select "8"
click at [363, 122] on div "Monthly Weekly [DATE] - [DATE] Jan Feb Mar Apr May Jun [DATE] Aug Sep Oct Nov […" at bounding box center [296, 113] width 478 height 18
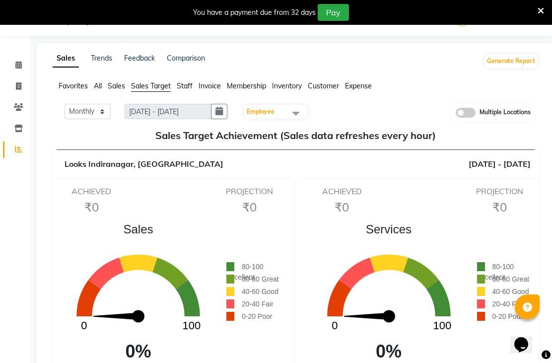
scroll to position [0, 0]
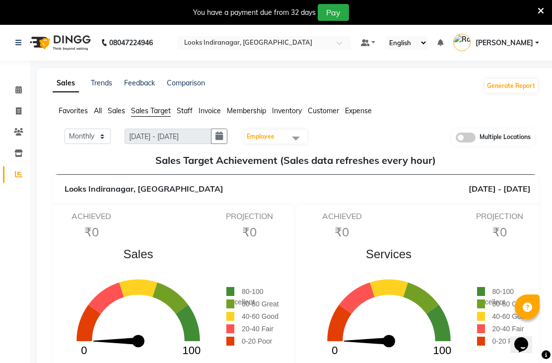
click at [222, 137] on icon "button" at bounding box center [219, 136] width 7 height 0
select select "9"
select select "2025"
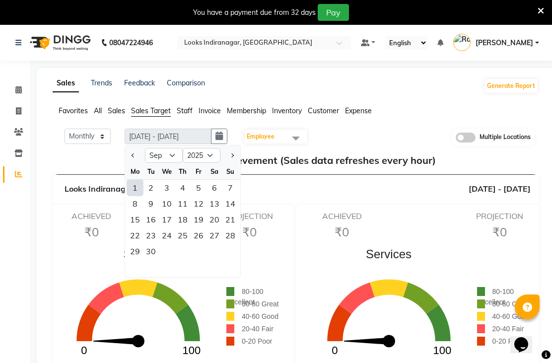
click at [133, 163] on button "Previous month" at bounding box center [133, 155] width 8 height 16
select select "8"
click at [200, 196] on div "1" at bounding box center [199, 188] width 16 height 16
type input "[DATE] - [DATE]"
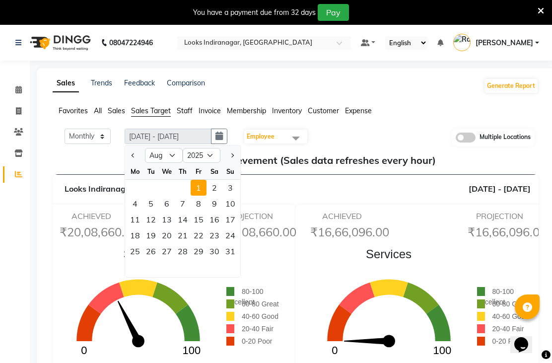
click at [234, 259] on div "31" at bounding box center [230, 251] width 16 height 16
click at [203, 196] on div "1" at bounding box center [199, 188] width 16 height 16
click at [284, 282] on div "Sales 0 100 67% 80-100 Excellent 60-80 Great 40-60 Good 20-40 Fair 0-20 Poor" at bounding box center [170, 317] width 241 height 145
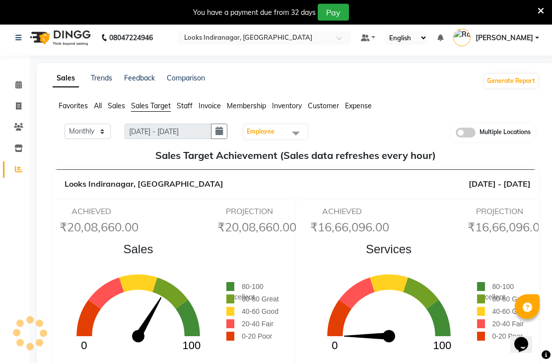
scroll to position [6, 0]
